Goal: Information Seeking & Learning: Understand process/instructions

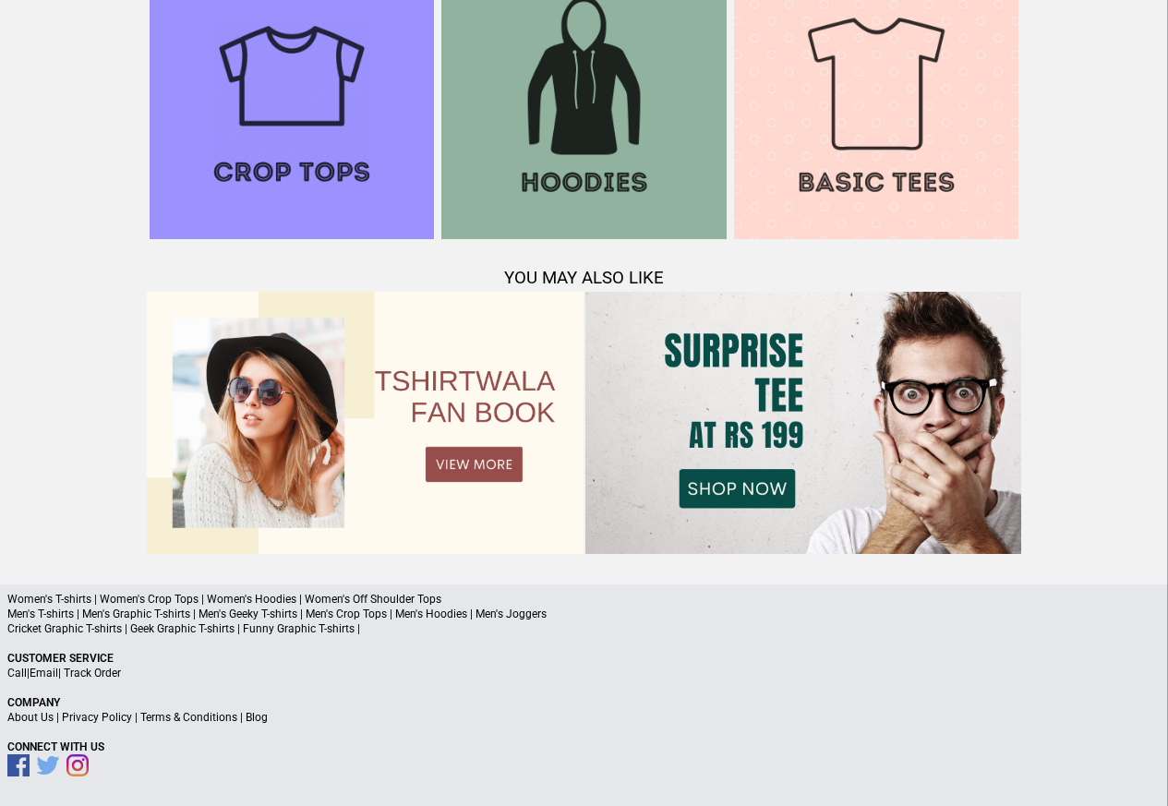
scroll to position [1782, 0]
click at [186, 718] on link "Terms & Conditions" at bounding box center [188, 718] width 97 height 13
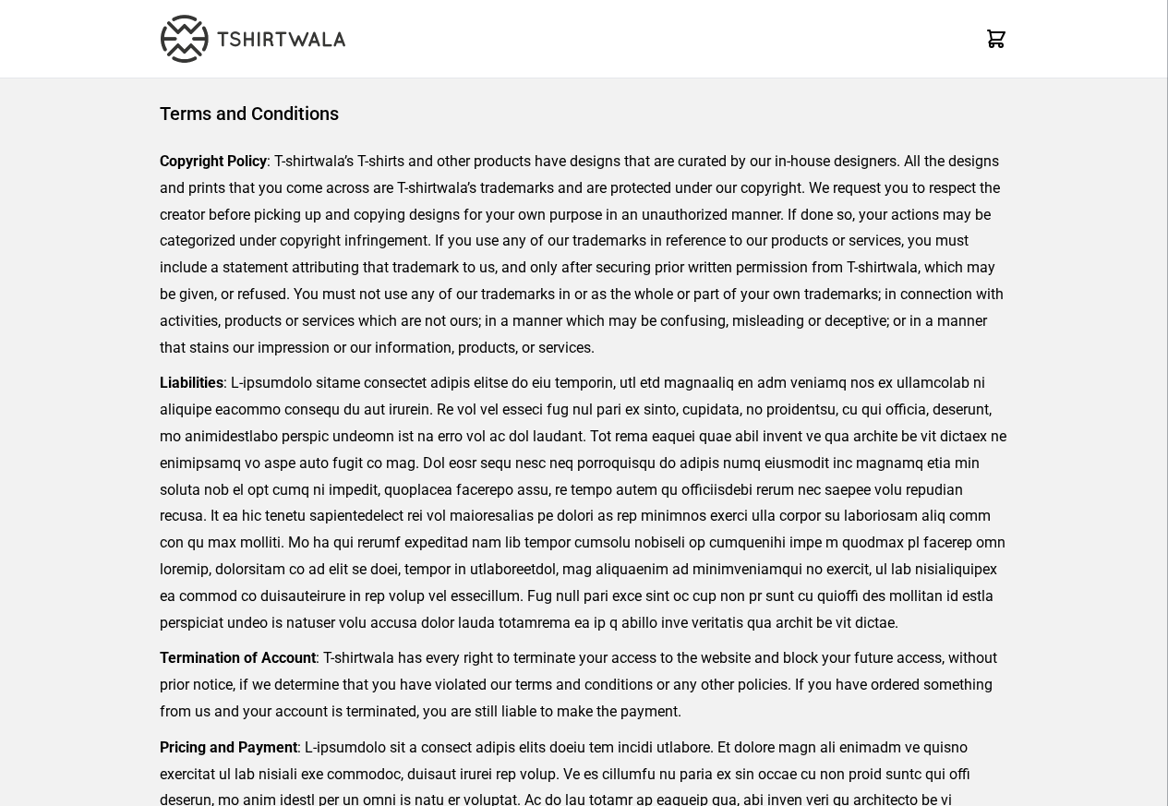
scroll to position [425, 0]
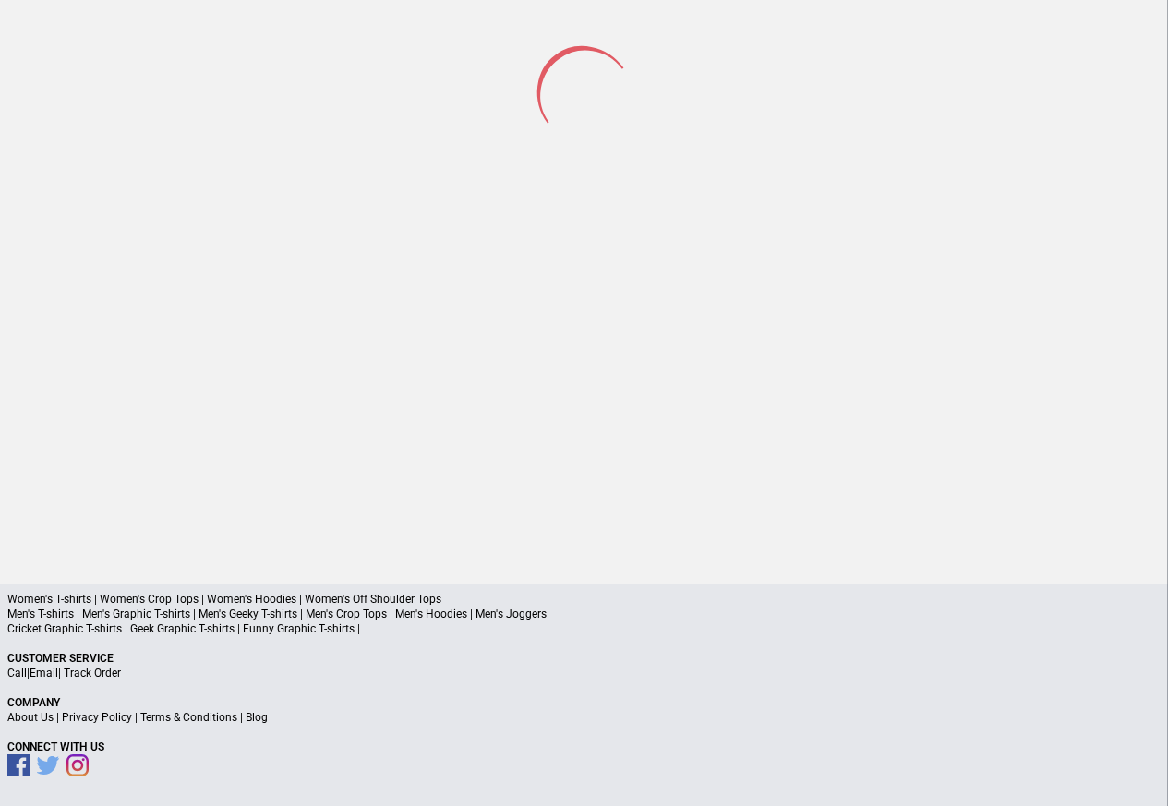
scroll to position [86, 0]
